Goal: Check status: Check status

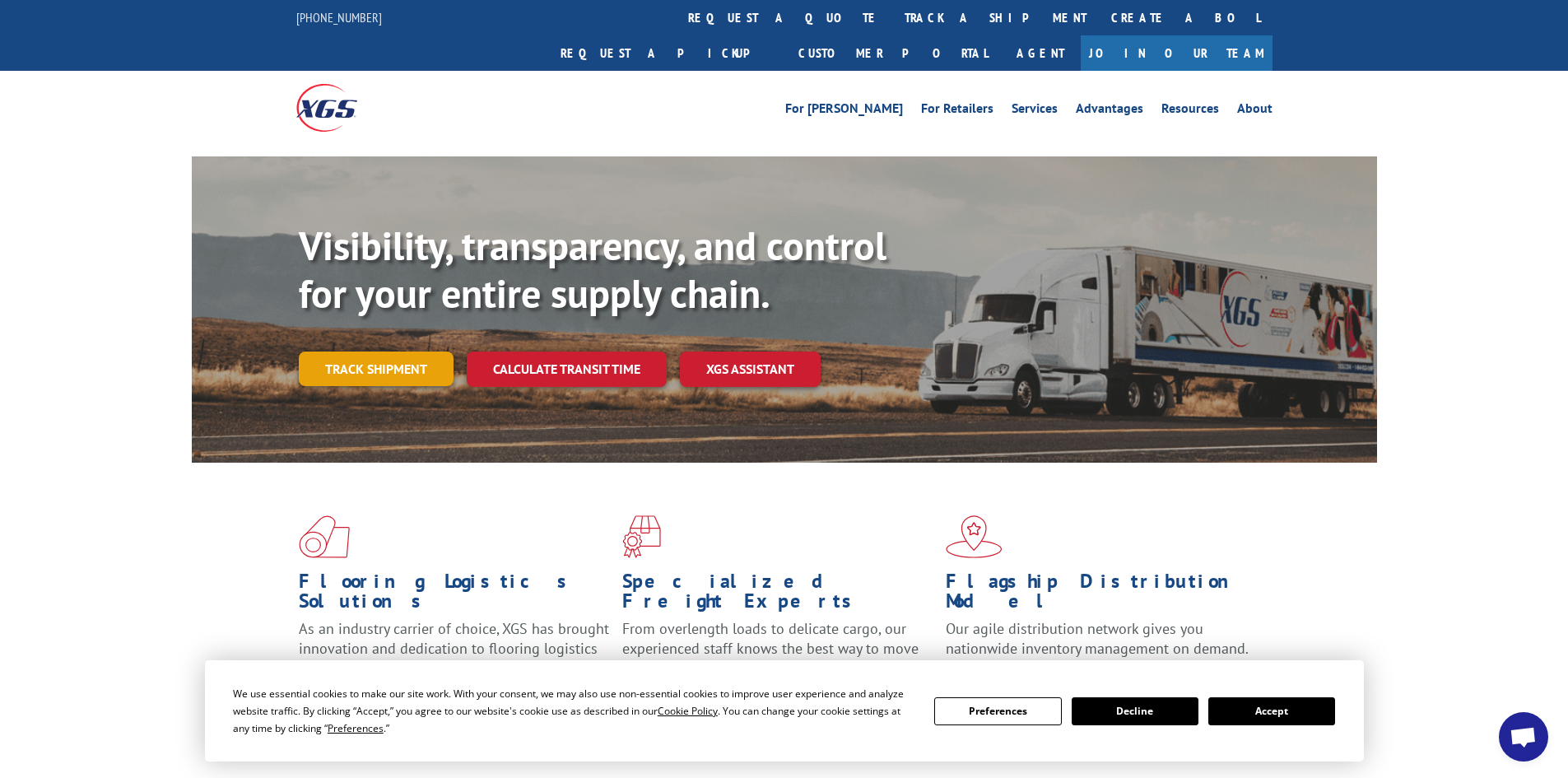
click at [347, 352] on link "Track shipment" at bounding box center [377, 369] width 155 height 35
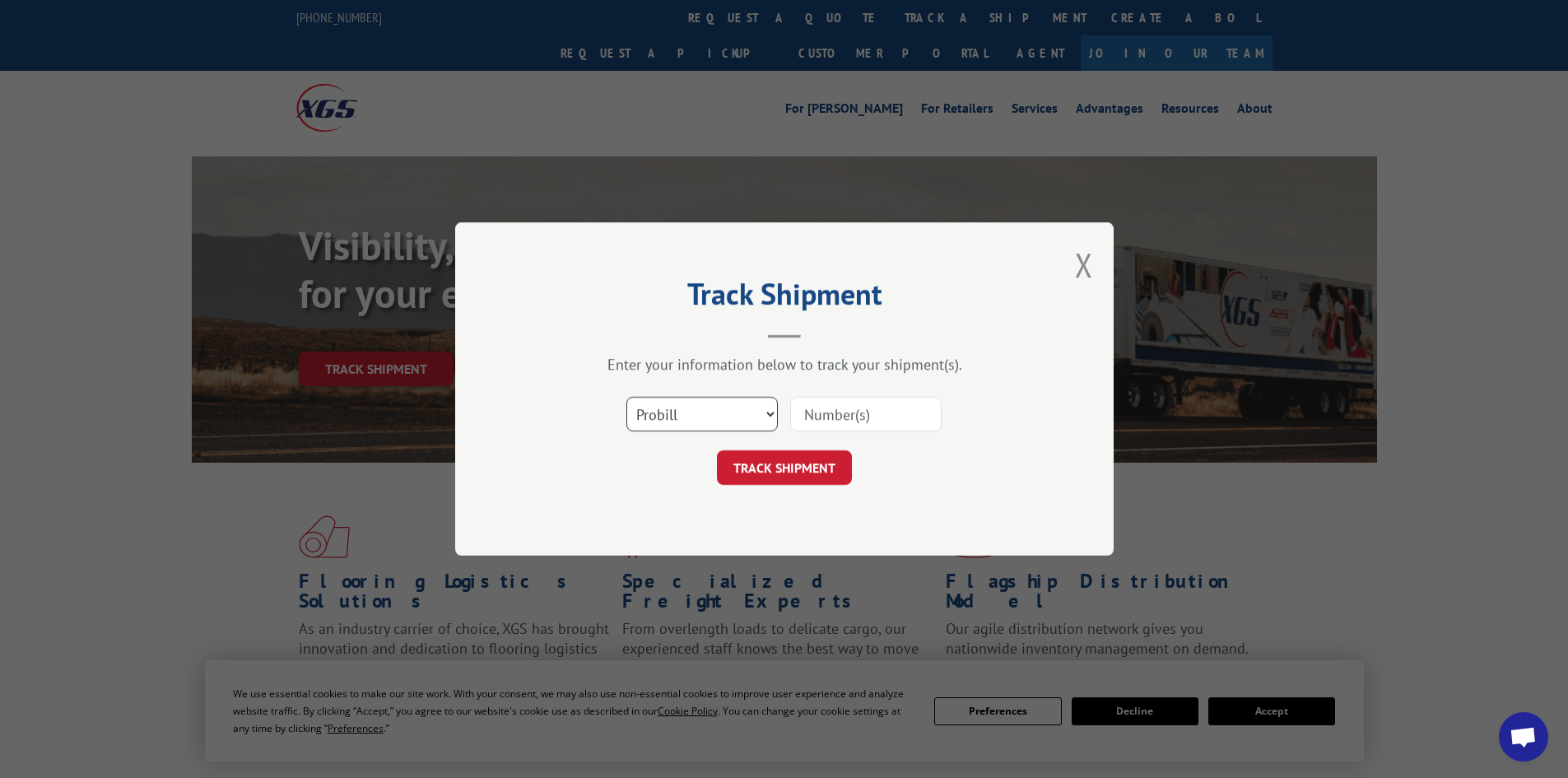
click at [725, 418] on select "Select category... Probill BOL PO" at bounding box center [702, 415] width 152 height 35
select select "bol"
click at [626, 397] on select "Select category... Probill BOL PO" at bounding box center [702, 415] width 152 height 35
click at [835, 417] on input at bounding box center [866, 415] width 152 height 35
paste input "5461507"
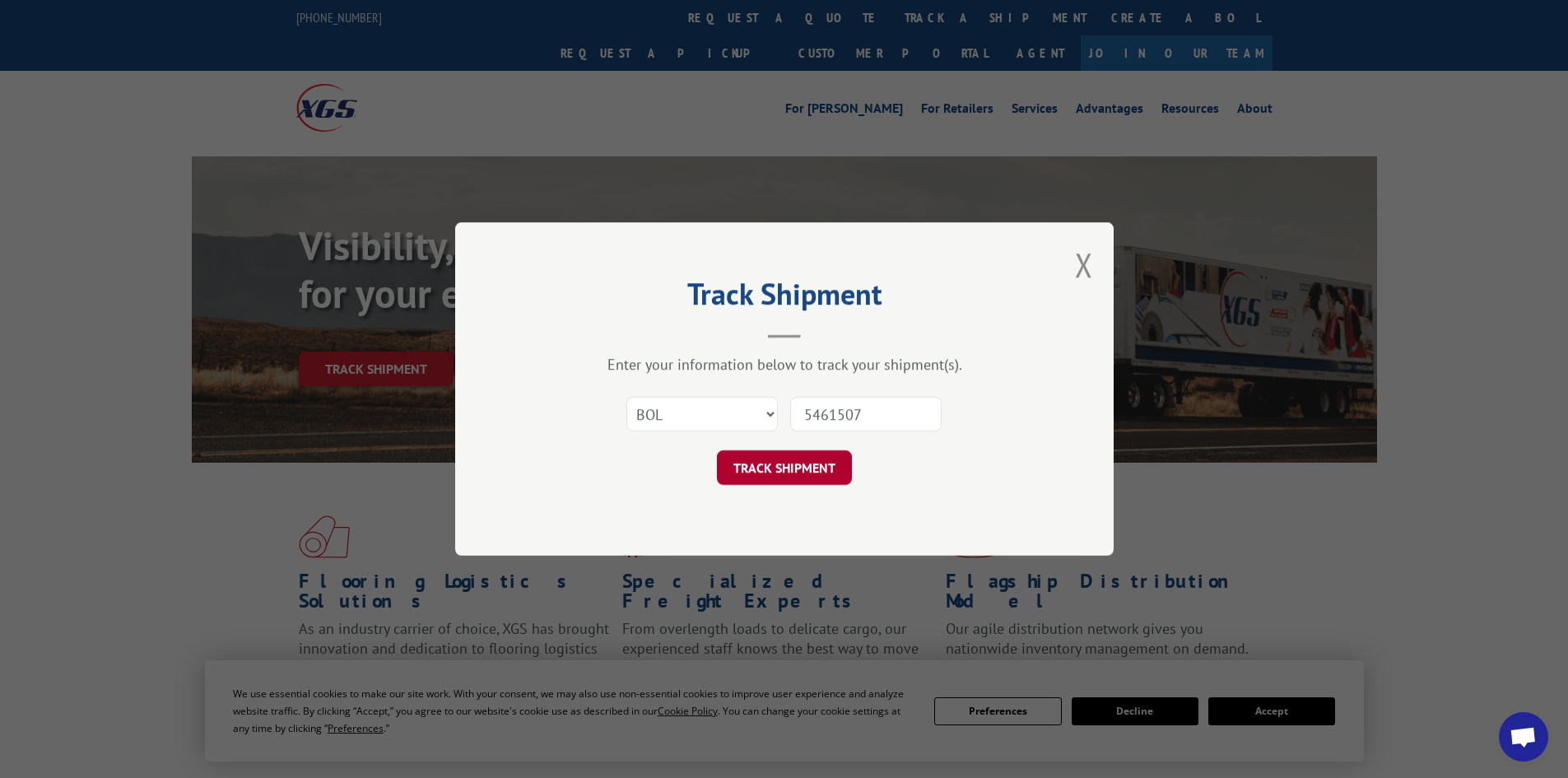
type input "5461507"
click at [782, 481] on button "TRACK SHIPMENT" at bounding box center [784, 467] width 135 height 35
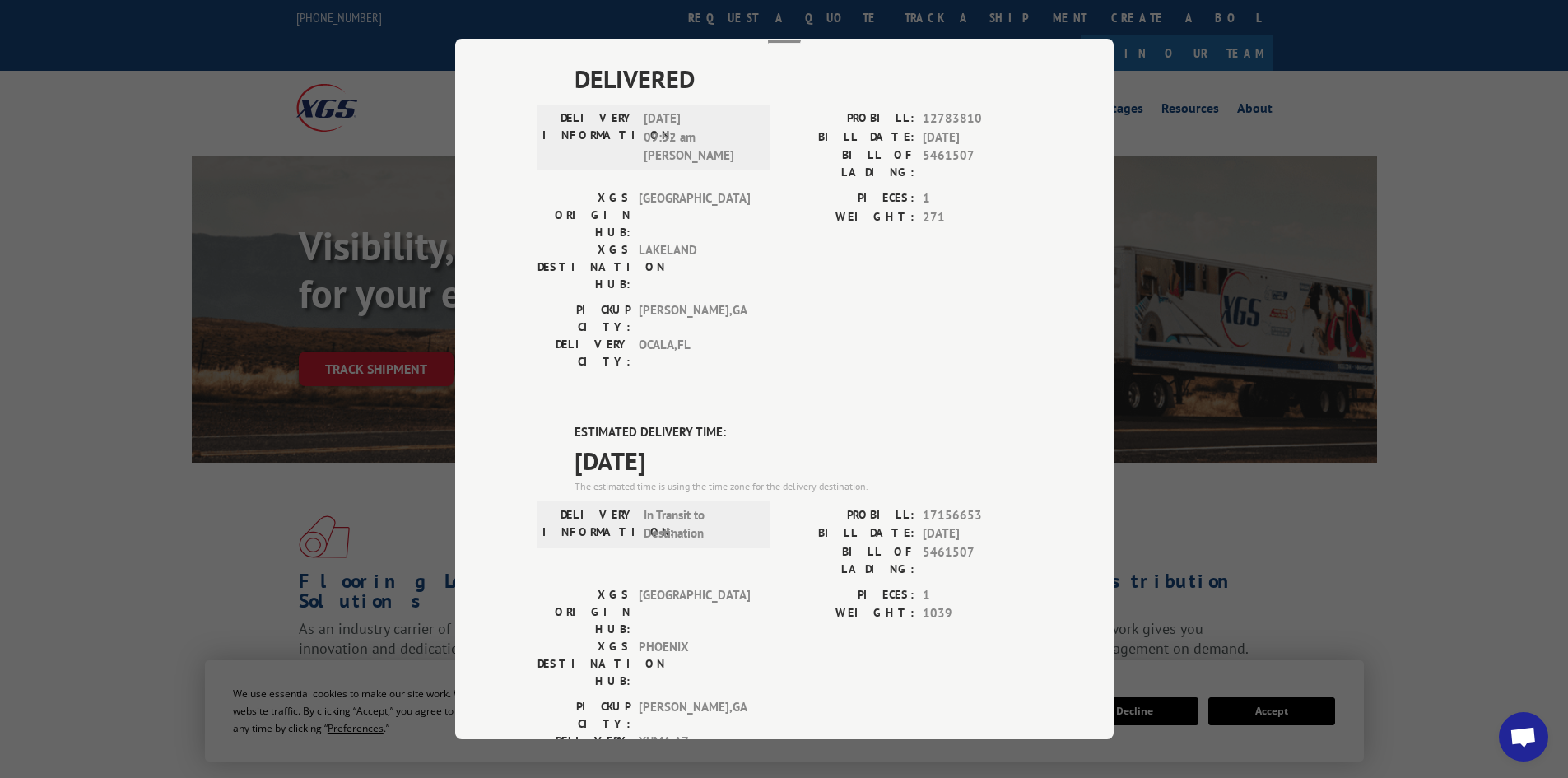
scroll to position [82, 0]
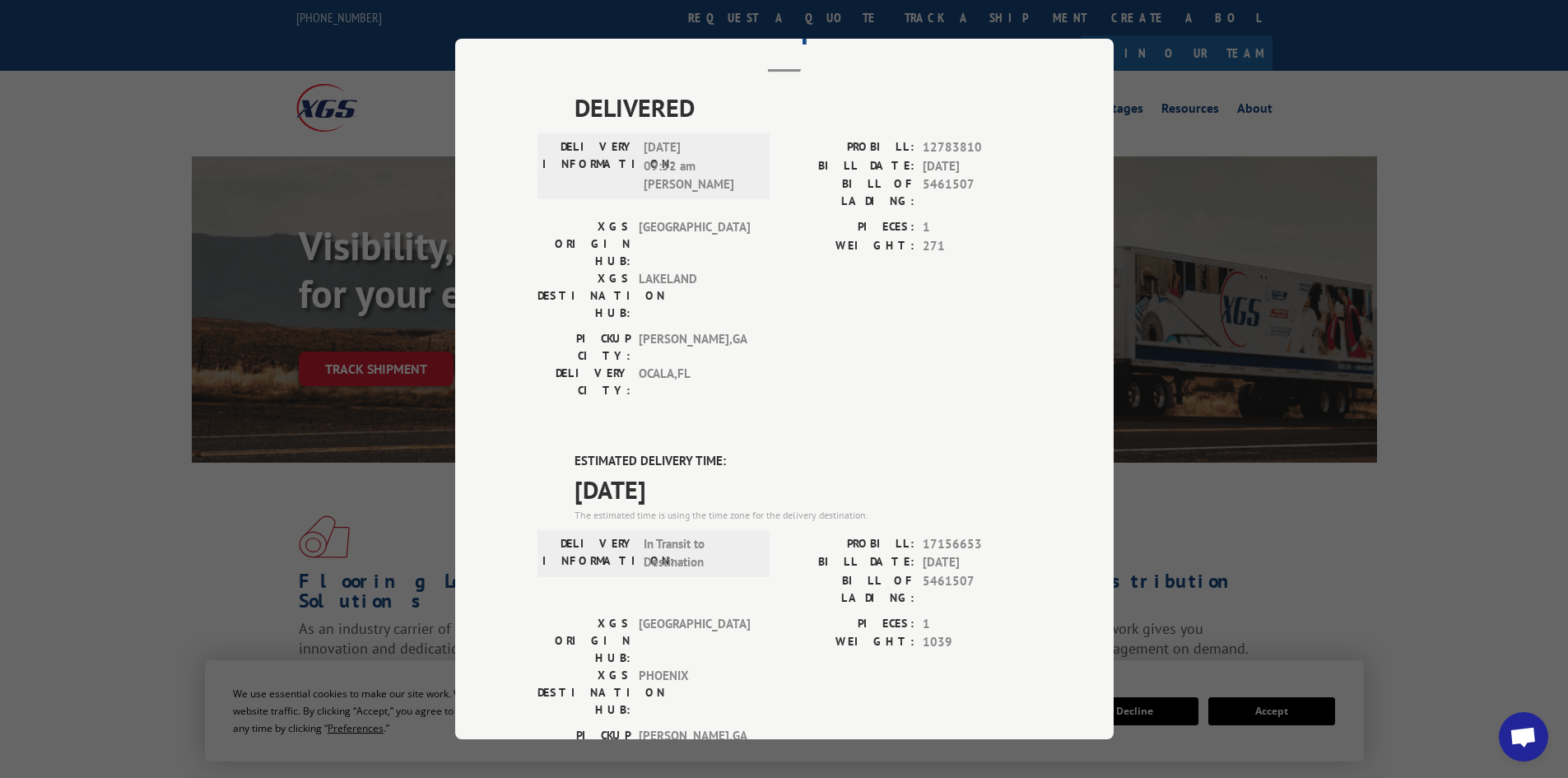
click at [1182, 396] on div "Track Shipment DELIVERED DELIVERY INFORMATION: [DATE] 09:52 am [PERSON_NAME] PR…" at bounding box center [784, 389] width 1568 height 778
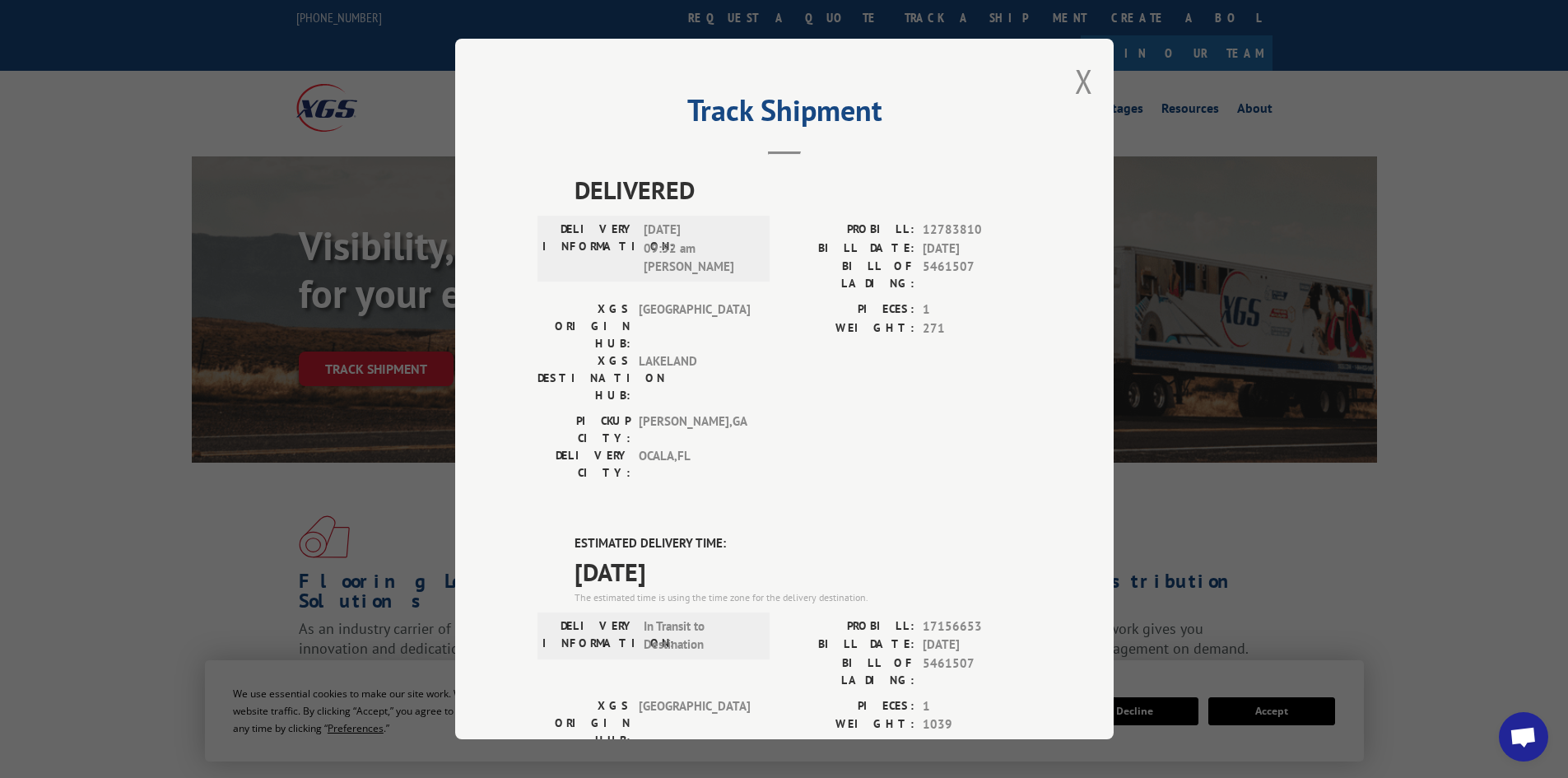
scroll to position [165, 0]
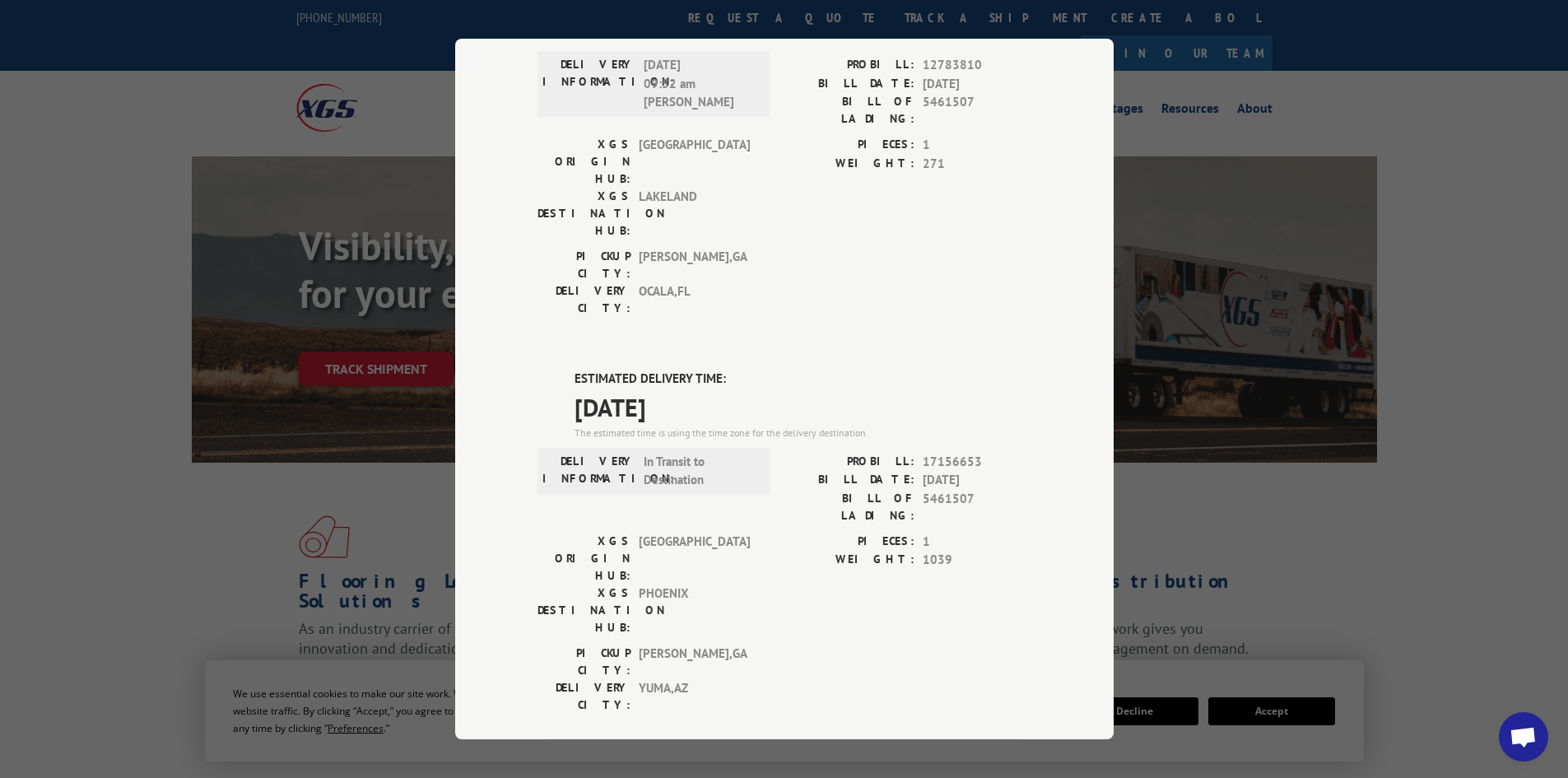
click at [1243, 102] on div "Track Shipment DELIVERED DELIVERY INFORMATION: [DATE] 09:52 am [PERSON_NAME] PR…" at bounding box center [784, 389] width 1568 height 778
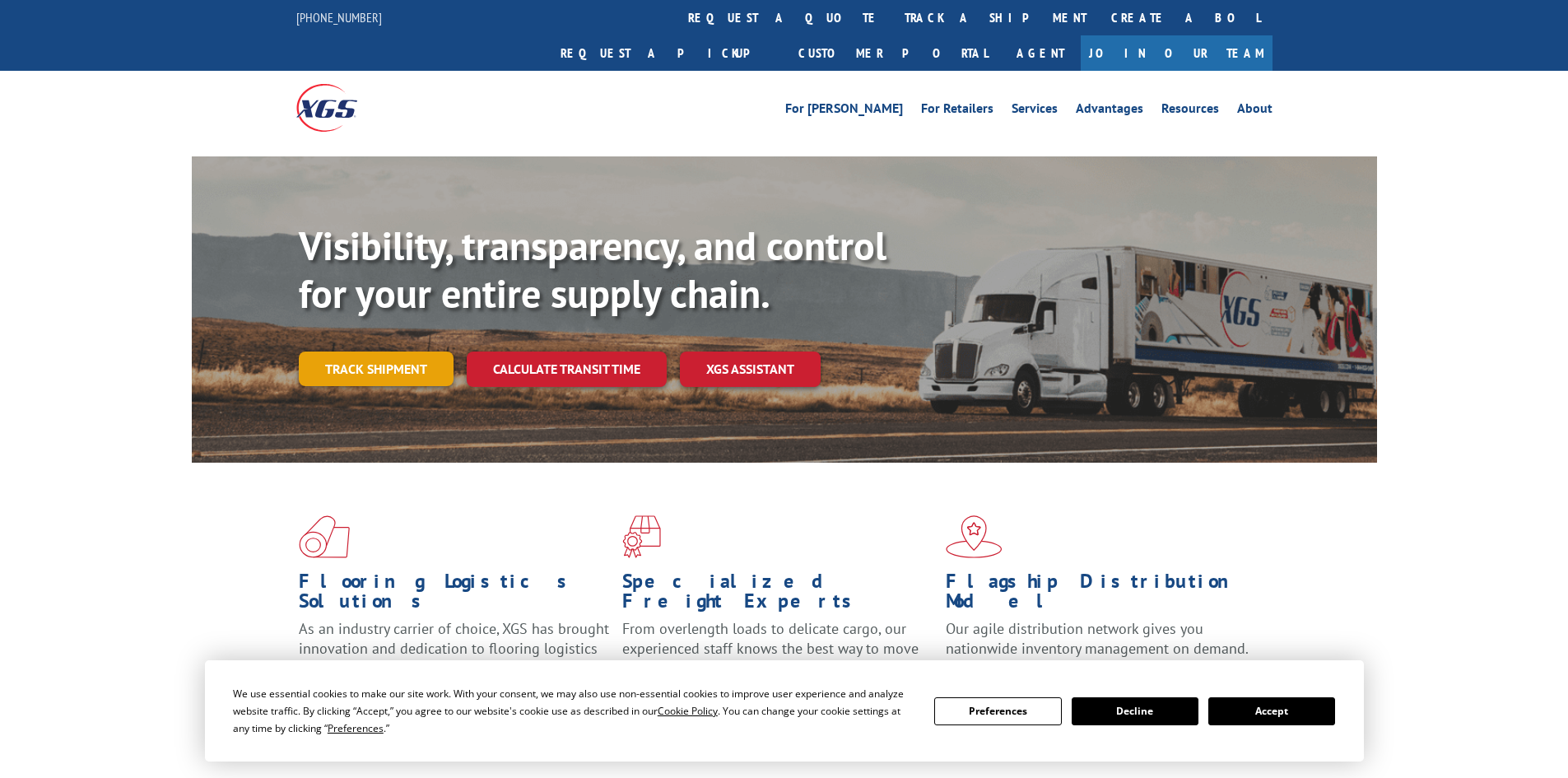
click at [403, 352] on link "Track shipment" at bounding box center [377, 369] width 155 height 35
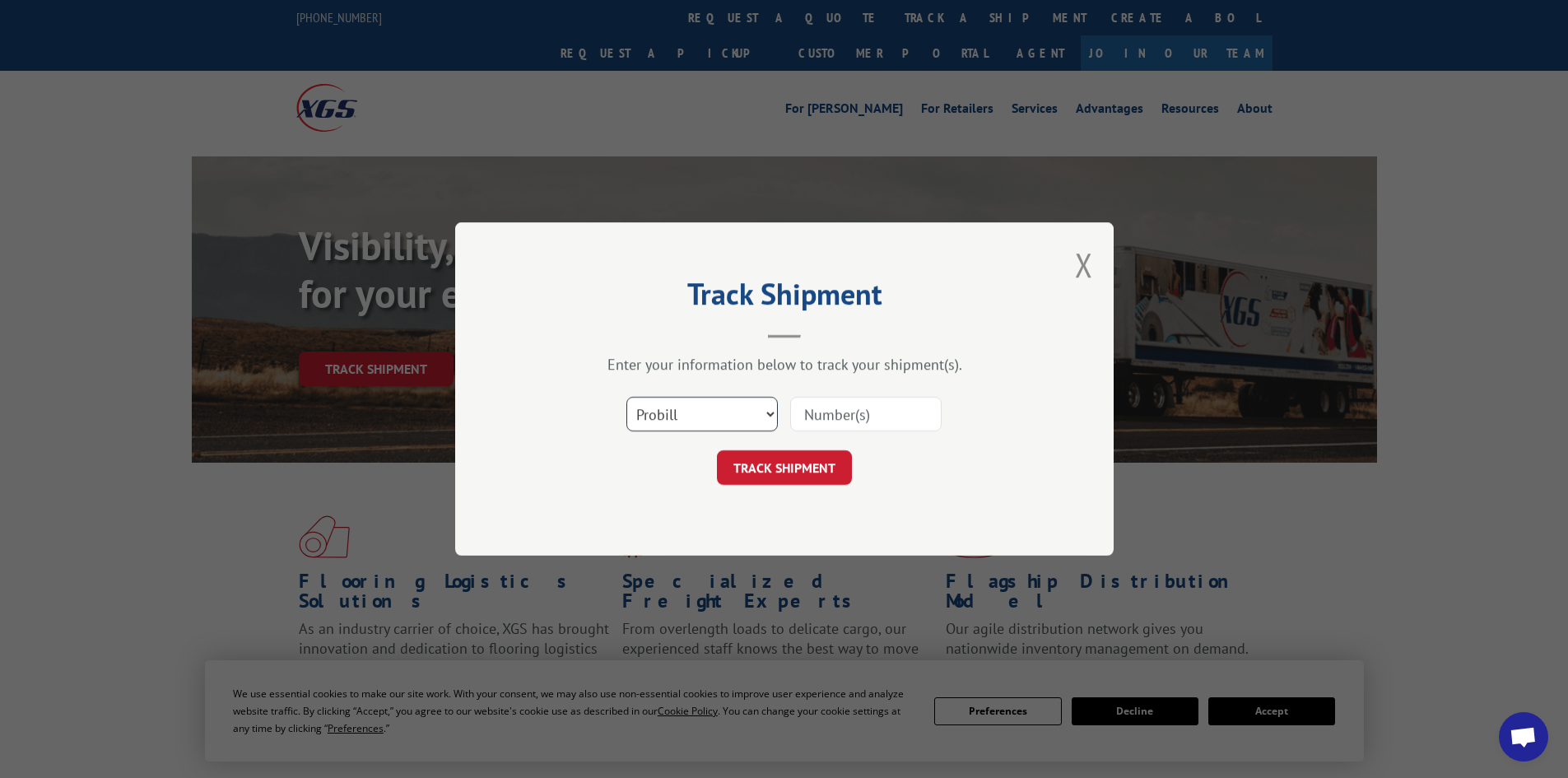
click at [748, 421] on select "Select category... Probill BOL PO" at bounding box center [702, 415] width 152 height 35
select select "bol"
click at [626, 397] on select "Select category... Probill BOL PO" at bounding box center [702, 415] width 152 height 35
click at [827, 414] on input at bounding box center [866, 415] width 152 height 35
paste input "5"
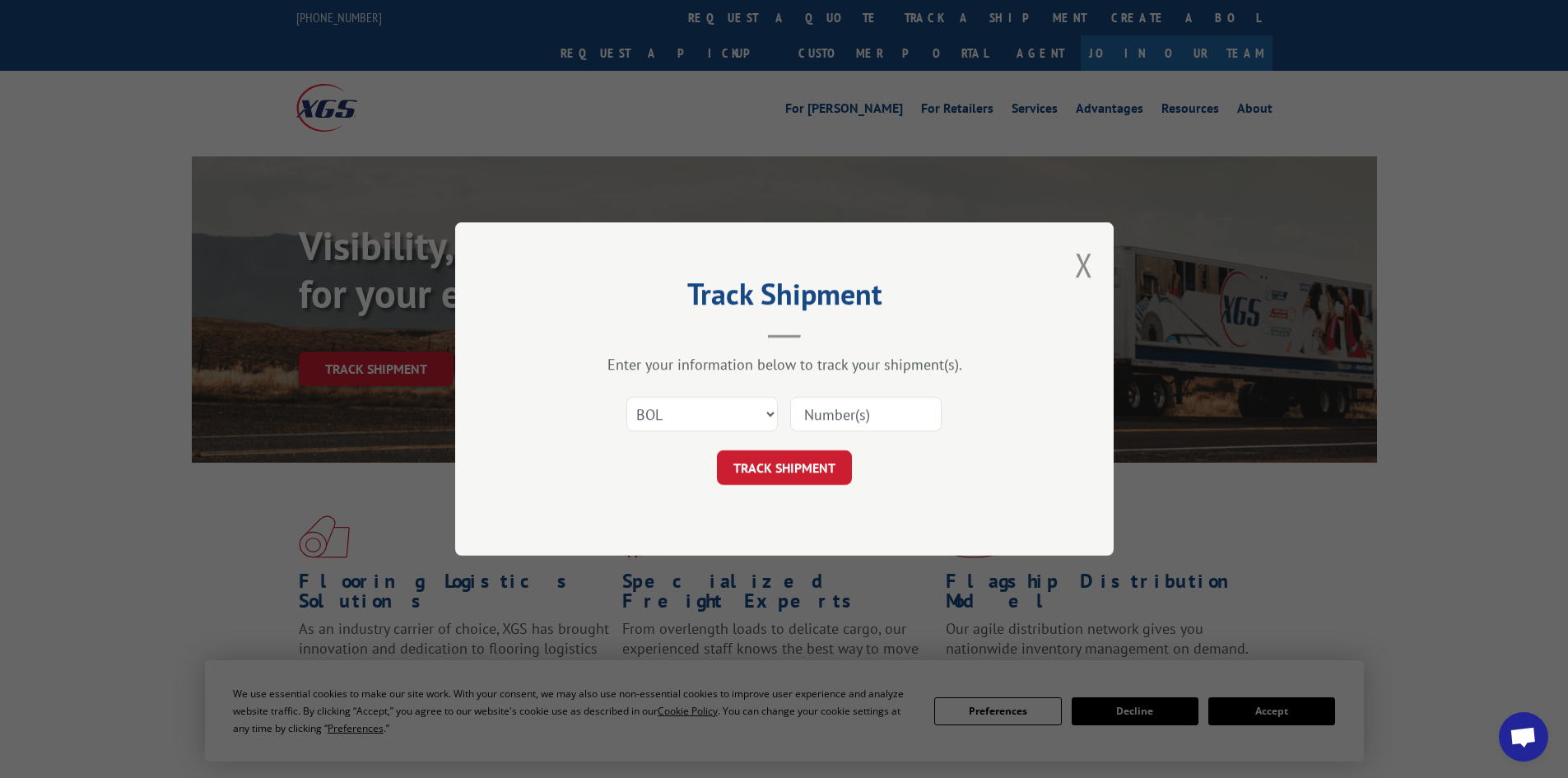
click at [853, 406] on input at bounding box center [866, 415] width 152 height 35
type input "5461507"
click button "TRACK SHIPMENT" at bounding box center [784, 467] width 135 height 35
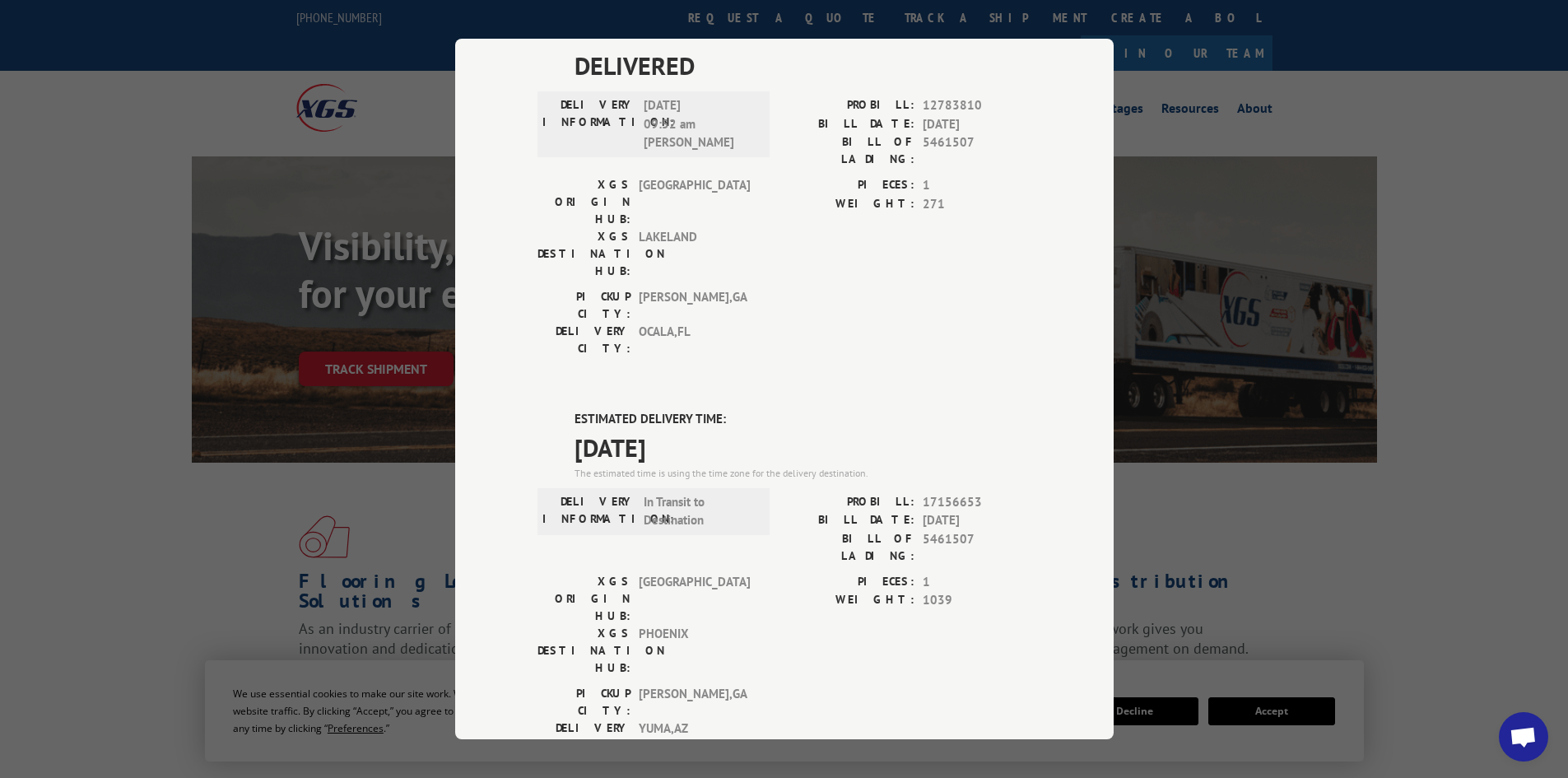
scroll to position [165, 0]
